Goal: Manage account settings

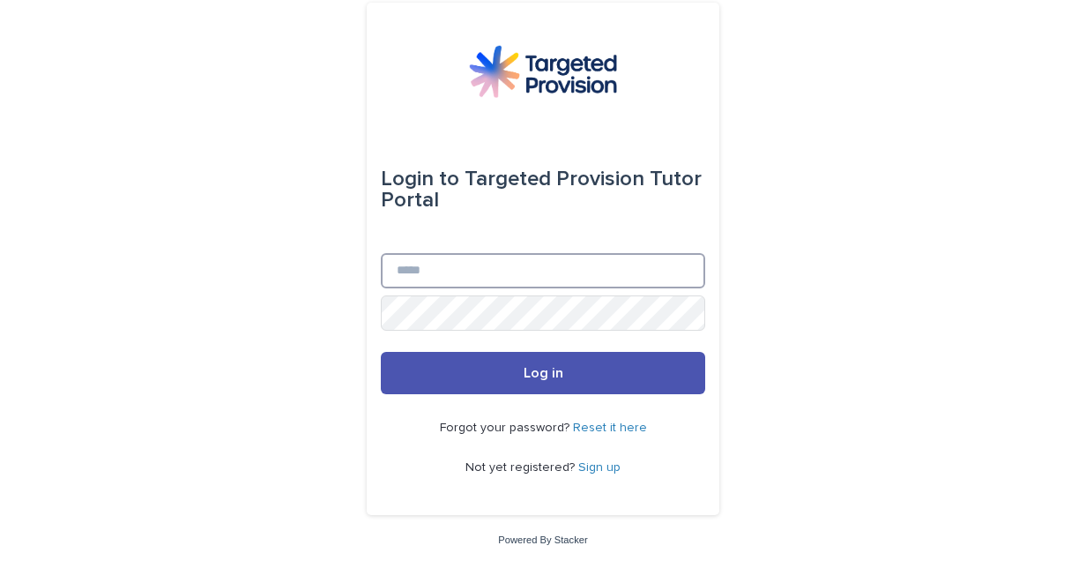
type input "**********"
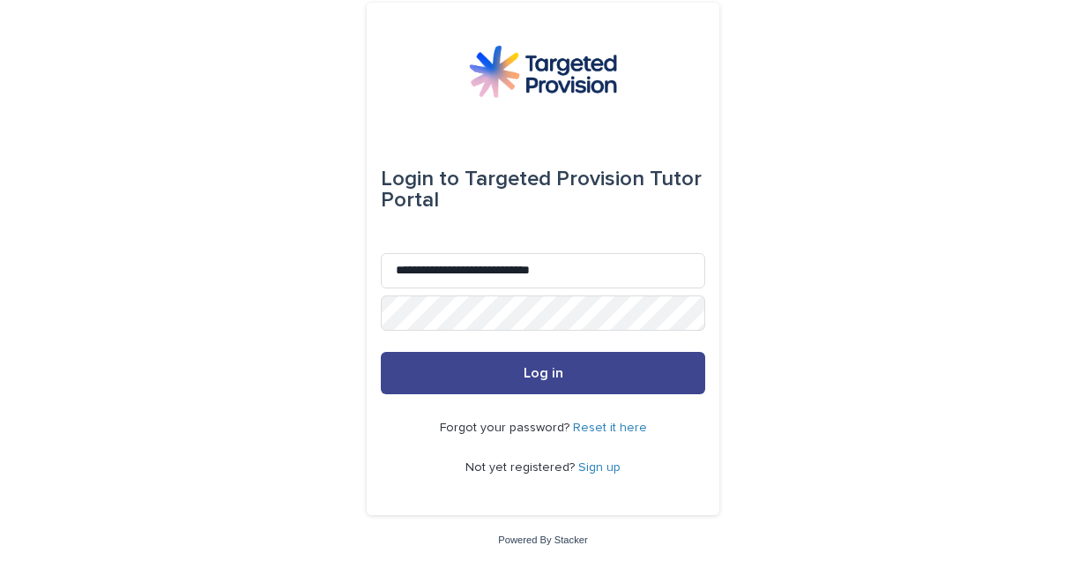
click at [637, 373] on button "Log in" at bounding box center [543, 373] width 325 height 42
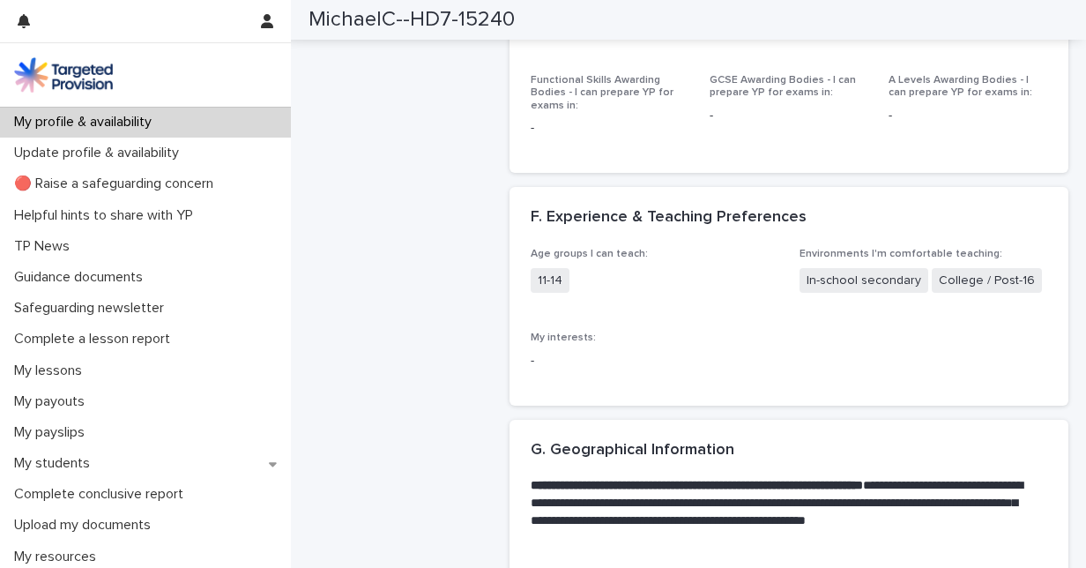
scroll to position [2369, 0]
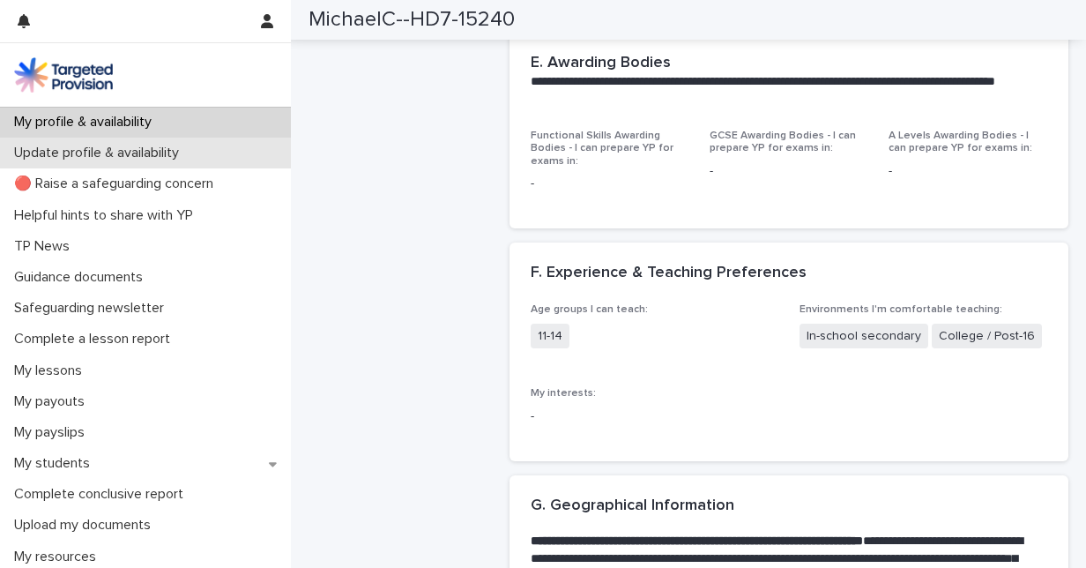
click at [121, 162] on div "Update profile & availability" at bounding box center [145, 153] width 291 height 31
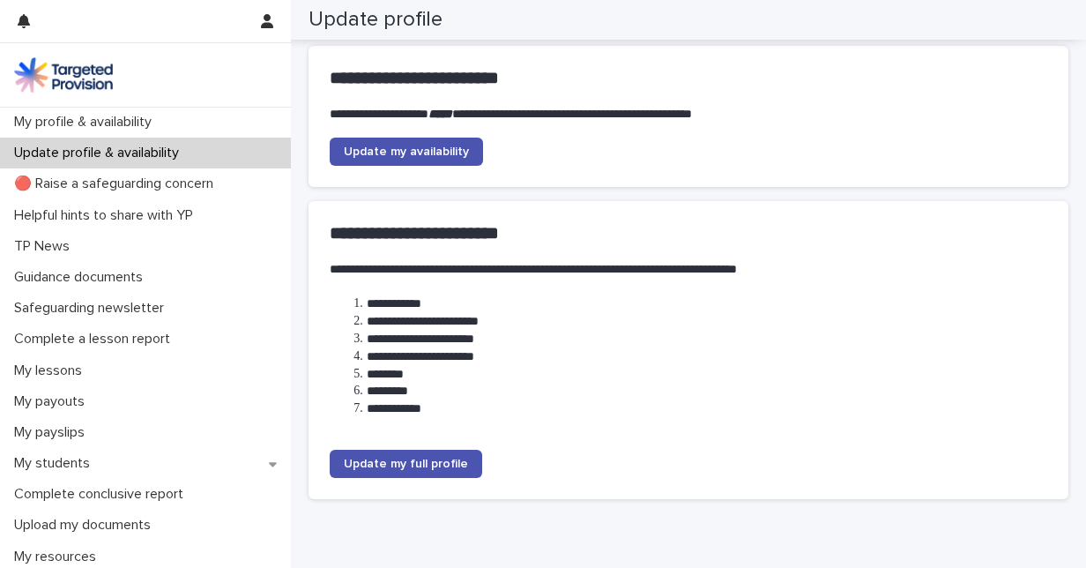
scroll to position [203, 0]
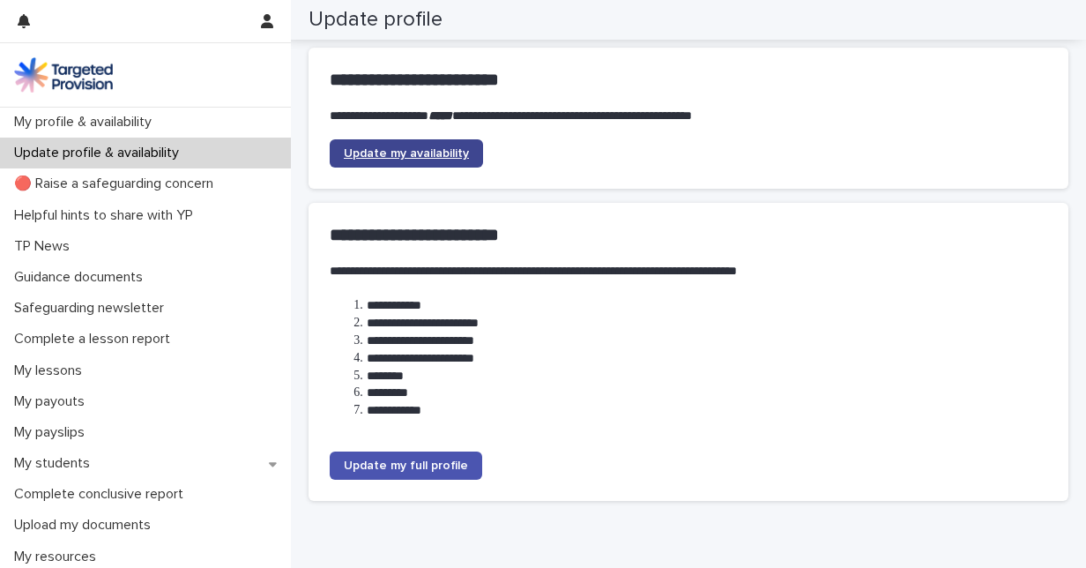
click at [462, 157] on span "Update my availability" at bounding box center [406, 153] width 125 height 12
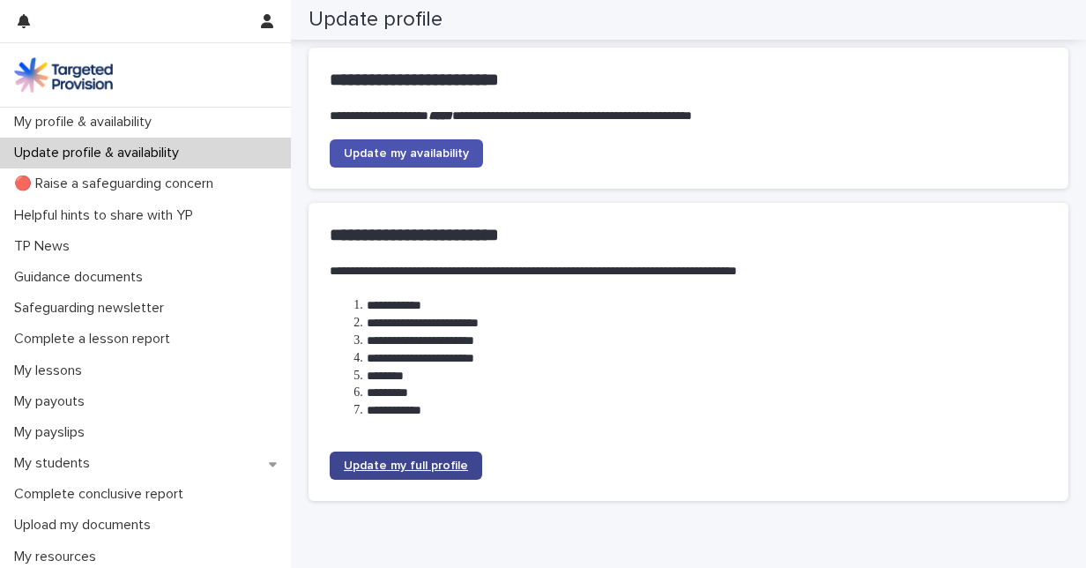
click at [414, 466] on span "Update my full profile" at bounding box center [406, 465] width 124 height 12
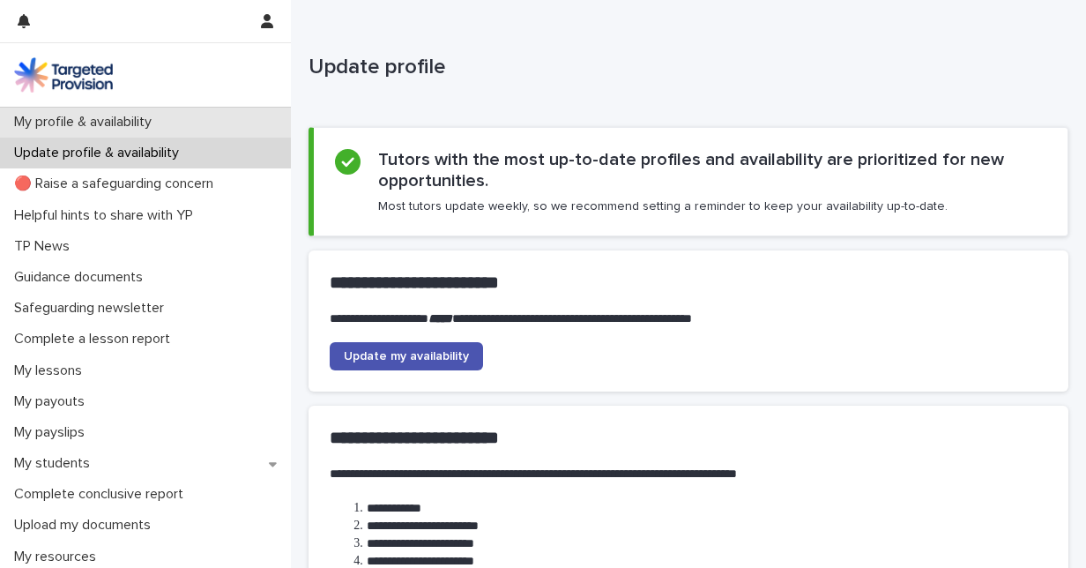
click at [160, 122] on p "My profile & availability" at bounding box center [86, 122] width 159 height 17
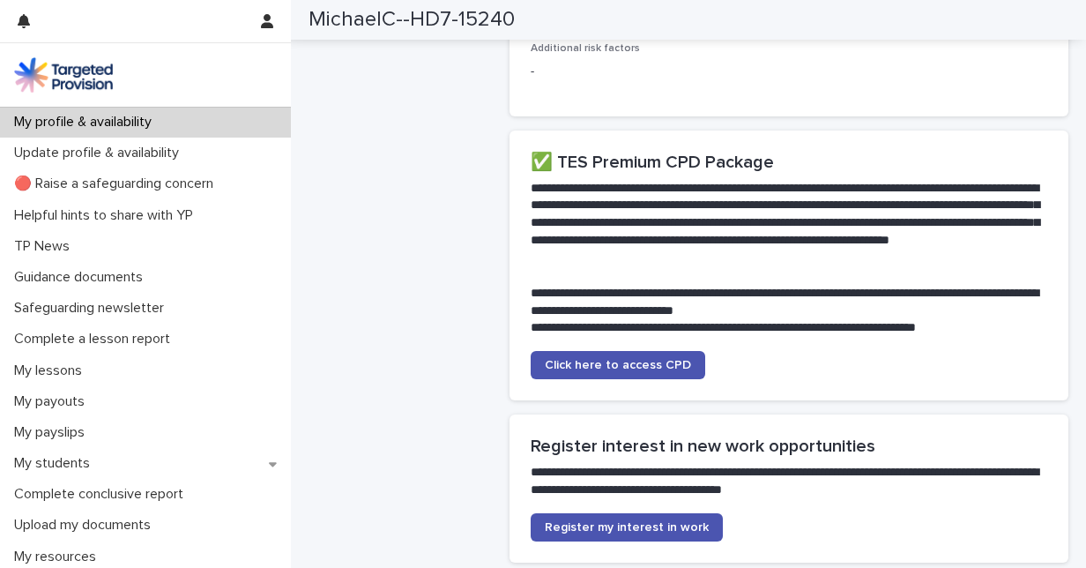
scroll to position [3385, 0]
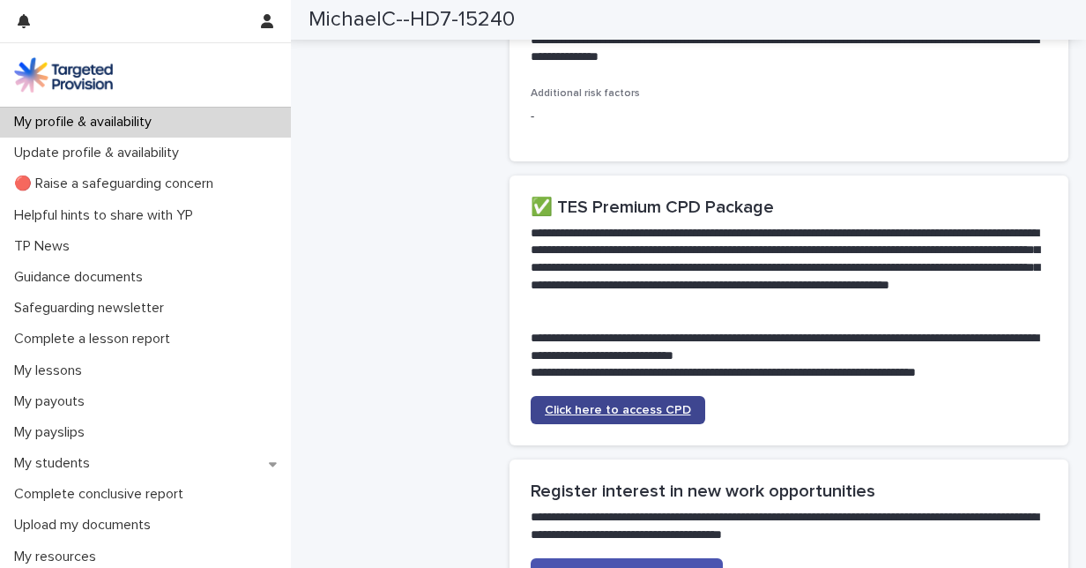
click at [600, 404] on span "Click here to access CPD" at bounding box center [618, 410] width 146 height 12
click at [278, 21] on button "button" at bounding box center [267, 21] width 34 height 42
click at [224, 63] on p "Log Out" at bounding box center [215, 75] width 111 height 30
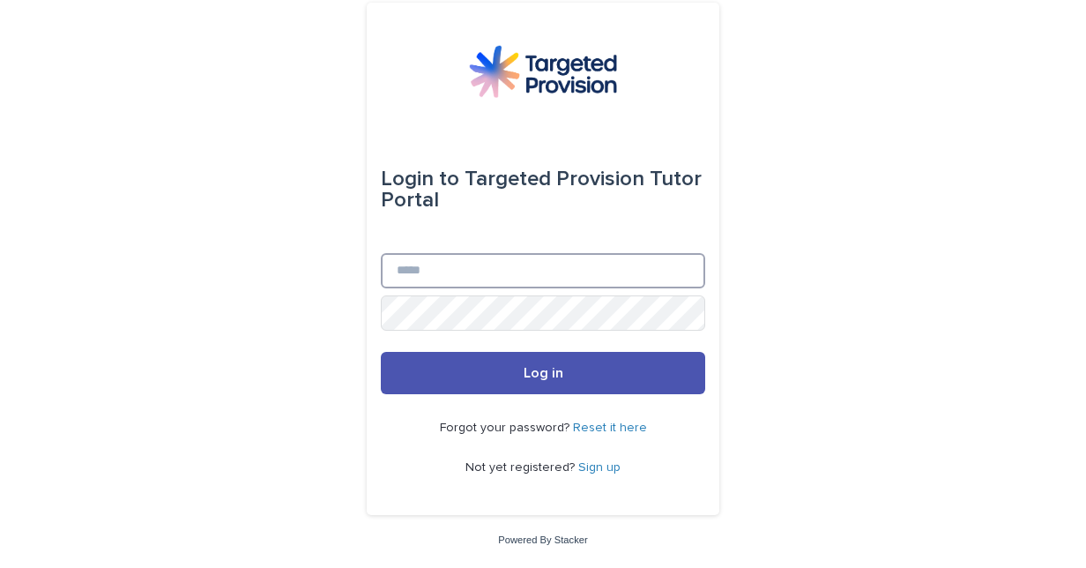
type input "**********"
